Goal: Task Accomplishment & Management: Manage account settings

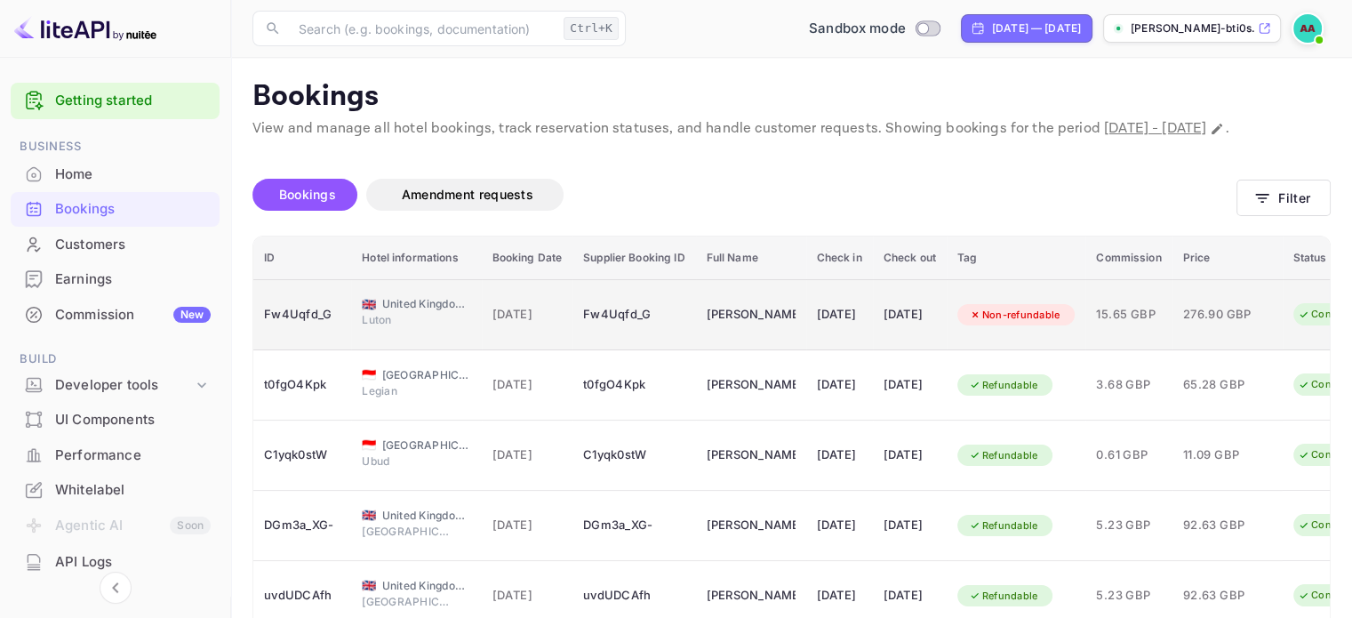
click at [701, 333] on td "[PERSON_NAME]" at bounding box center [751, 314] width 110 height 71
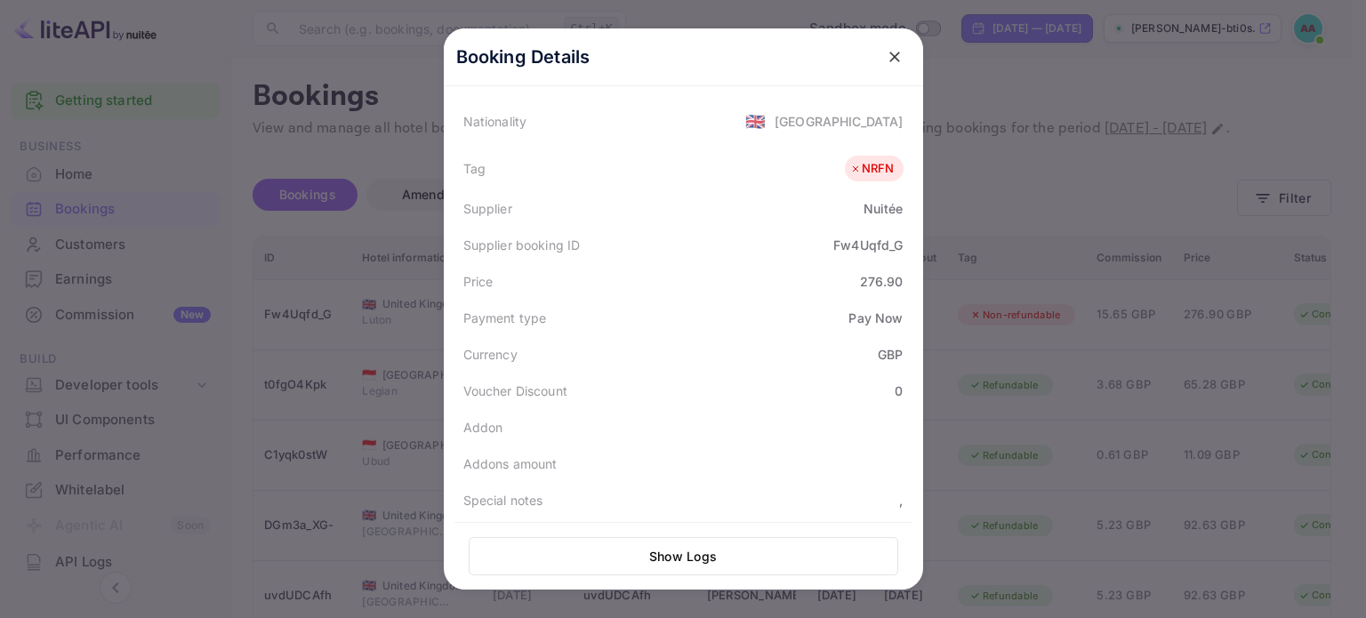
scroll to position [533, 0]
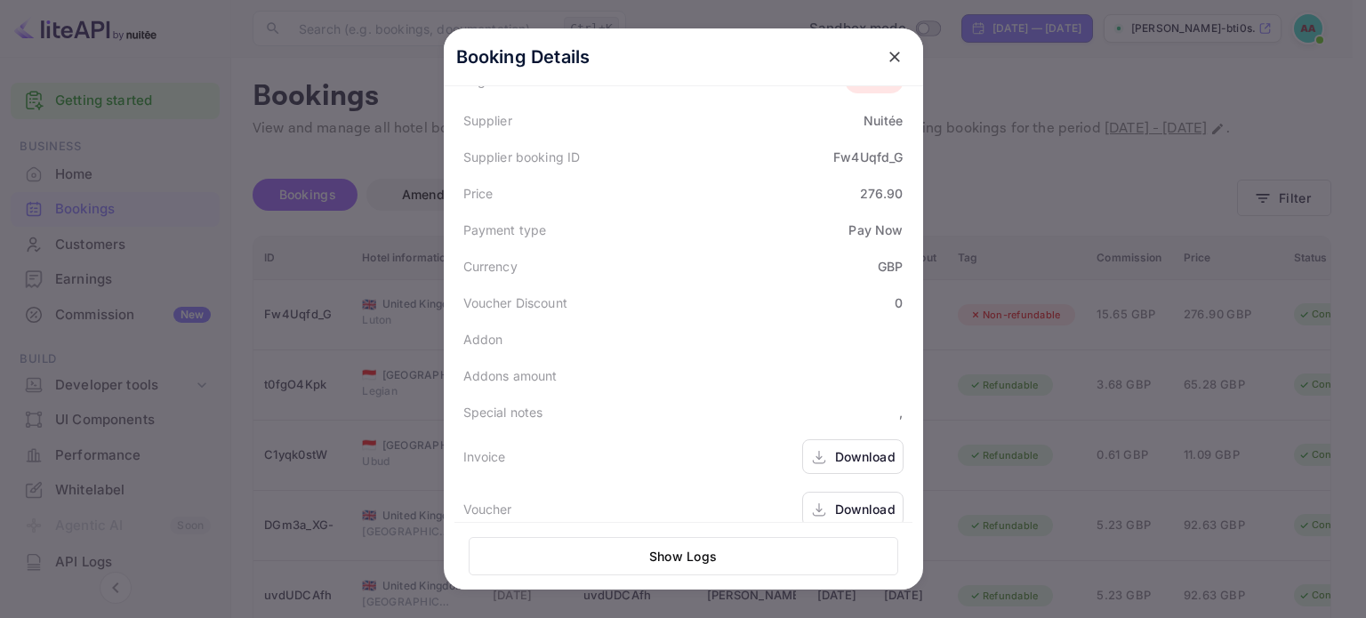
click at [842, 500] on div "Download" at bounding box center [865, 509] width 60 height 19
click at [838, 483] on div "Voucher Download" at bounding box center [683, 509] width 458 height 52
click at [830, 448] on div "Download" at bounding box center [852, 456] width 101 height 35
click at [846, 500] on div "Download" at bounding box center [865, 509] width 60 height 19
